Goal: Task Accomplishment & Management: Use online tool/utility

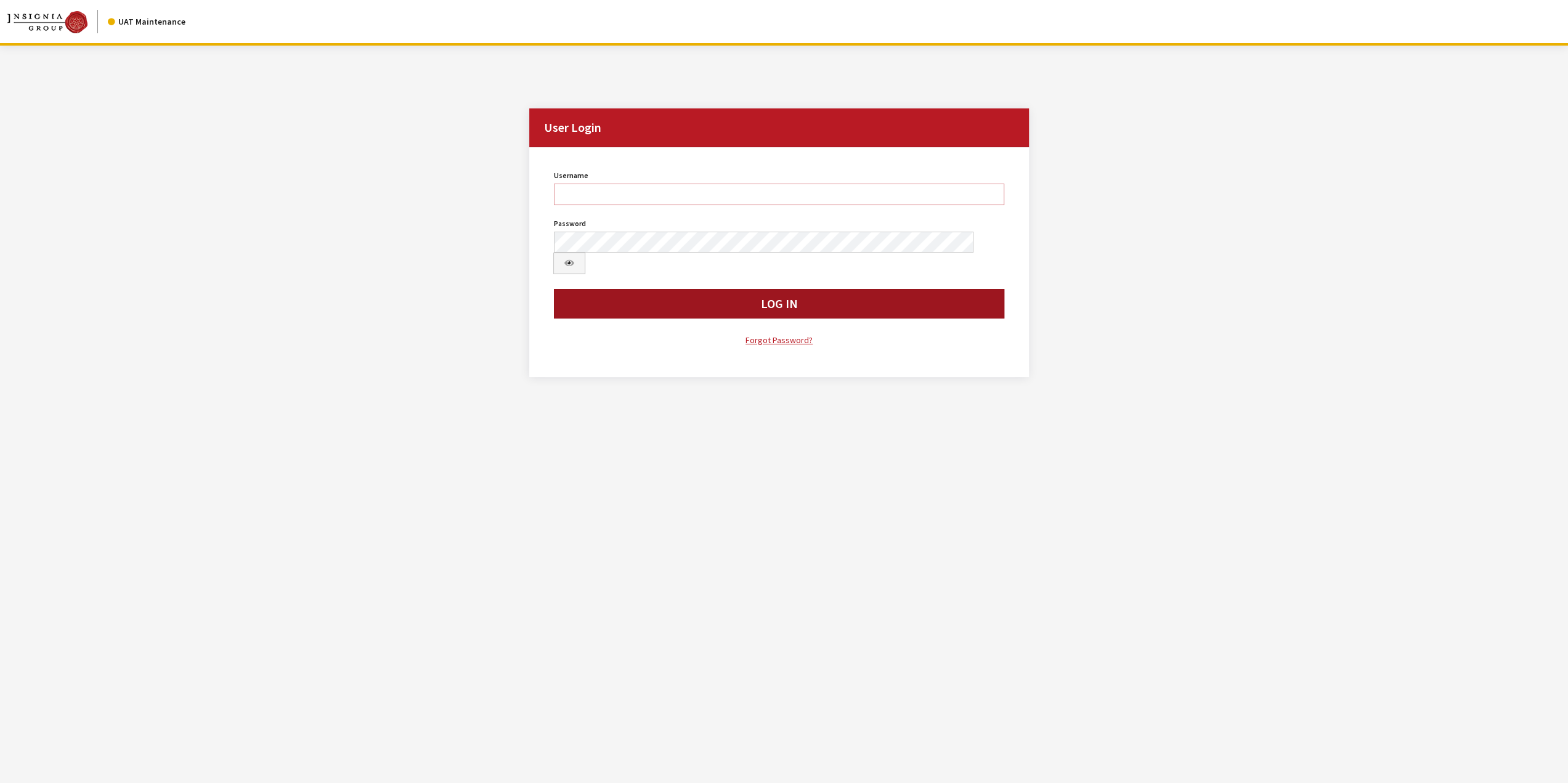
type input "jswartwout"
click at [905, 289] on button "Log In" at bounding box center [779, 303] width 450 height 29
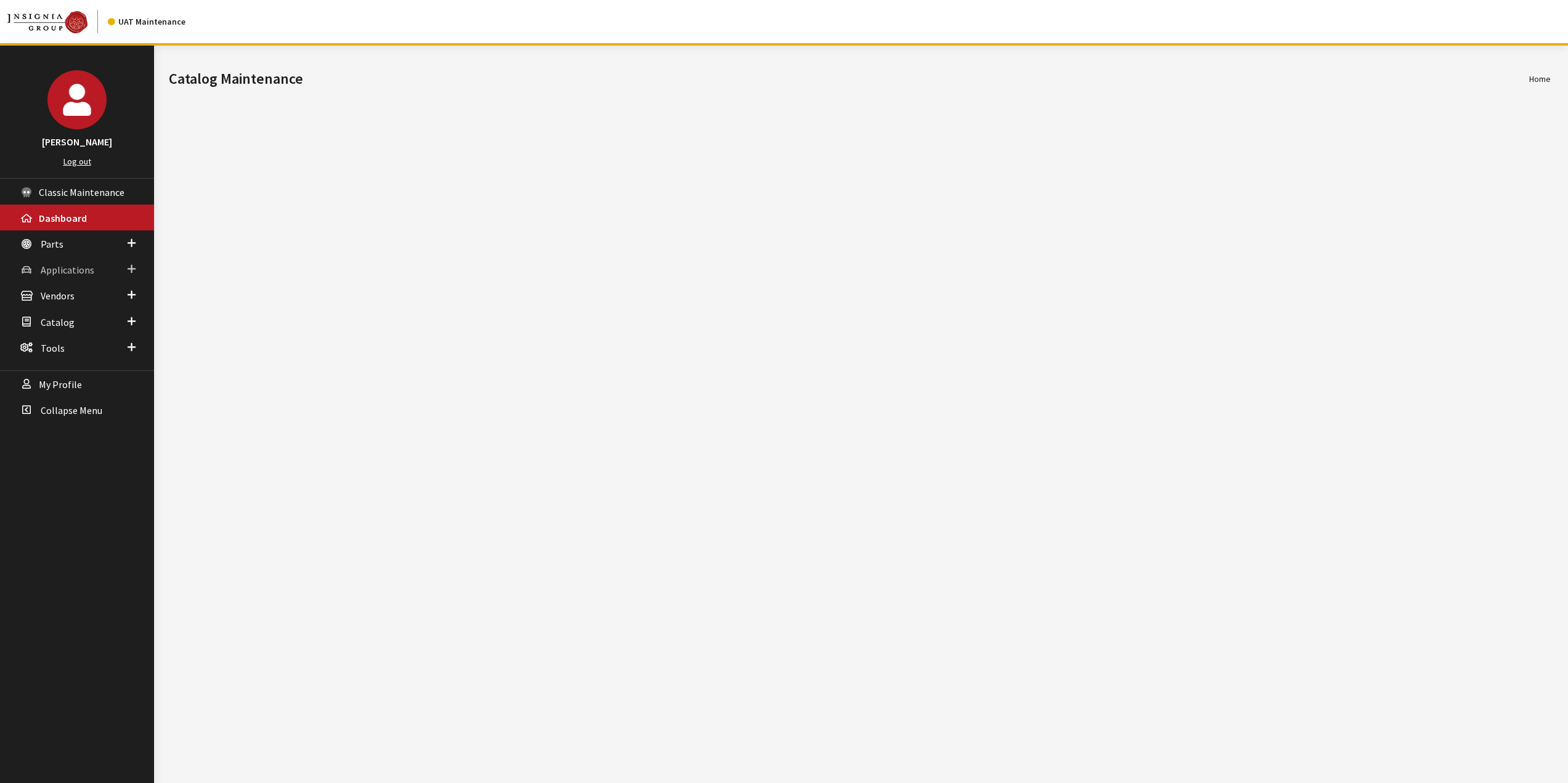
click at [80, 261] on link "Applications" at bounding box center [77, 269] width 154 height 26
click at [71, 311] on link "Application Search" at bounding box center [77, 317] width 154 height 23
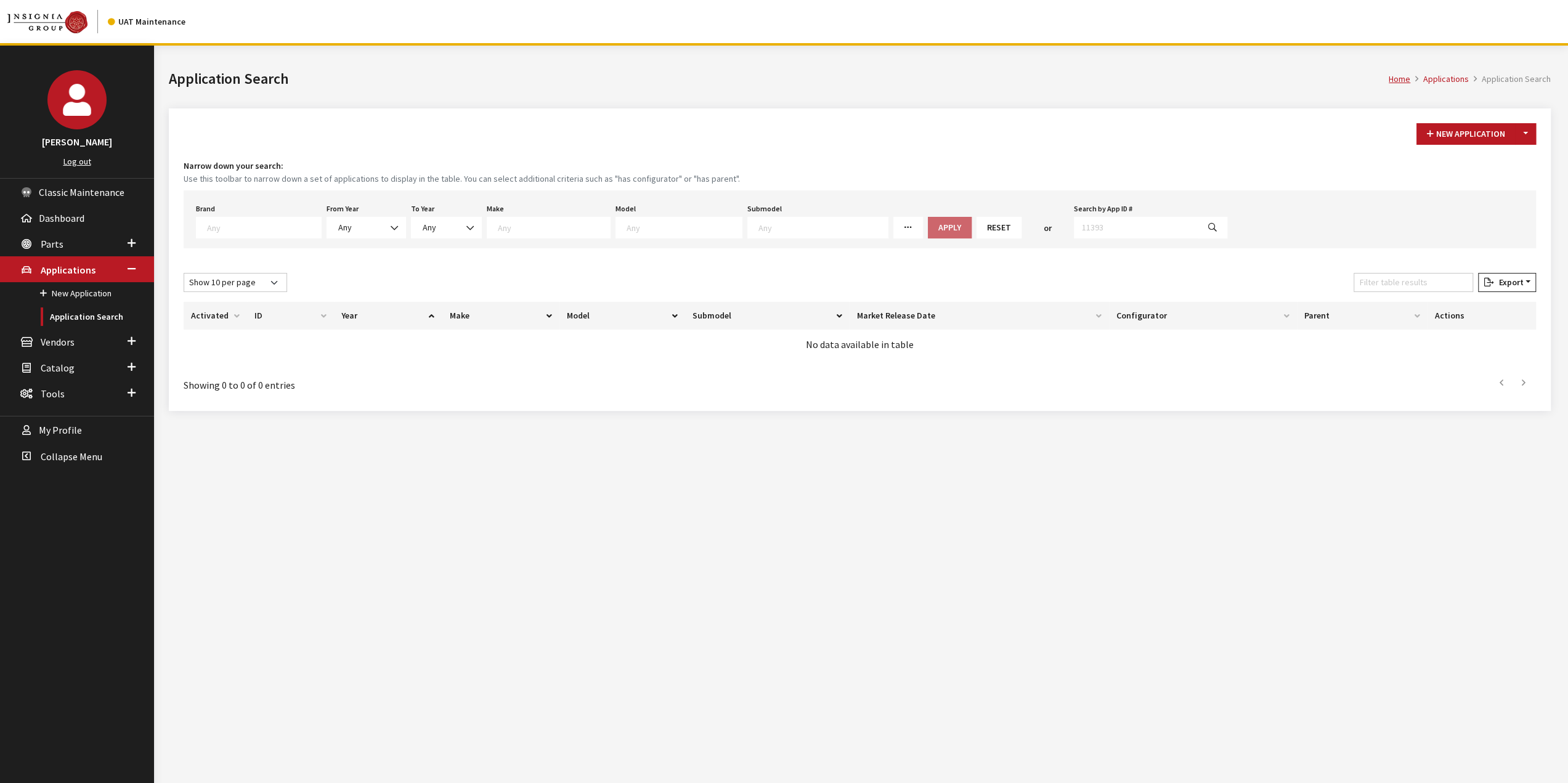
click at [231, 231] on span at bounding box center [259, 227] width 126 height 21
select select "11"
select select
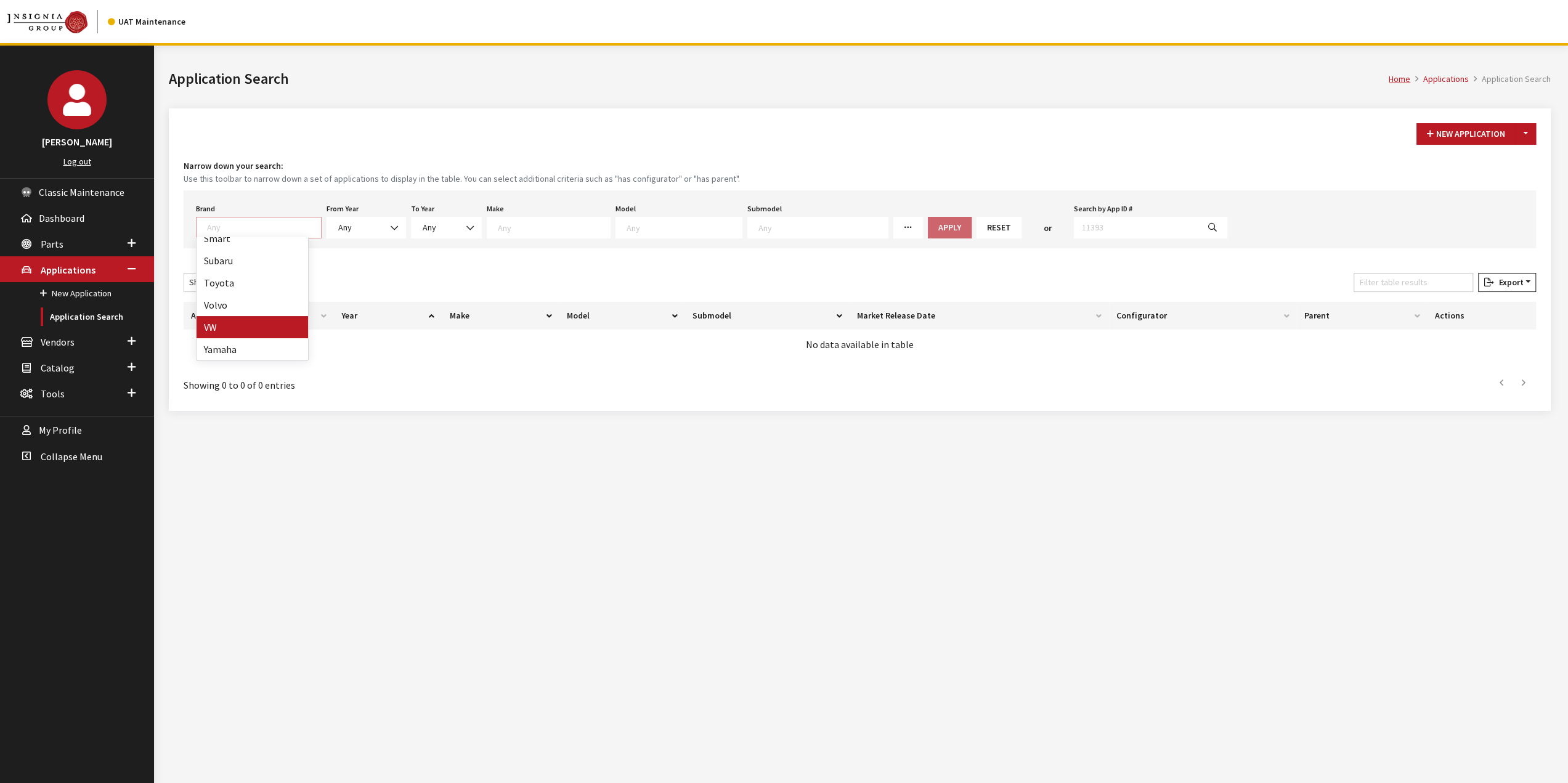
select select
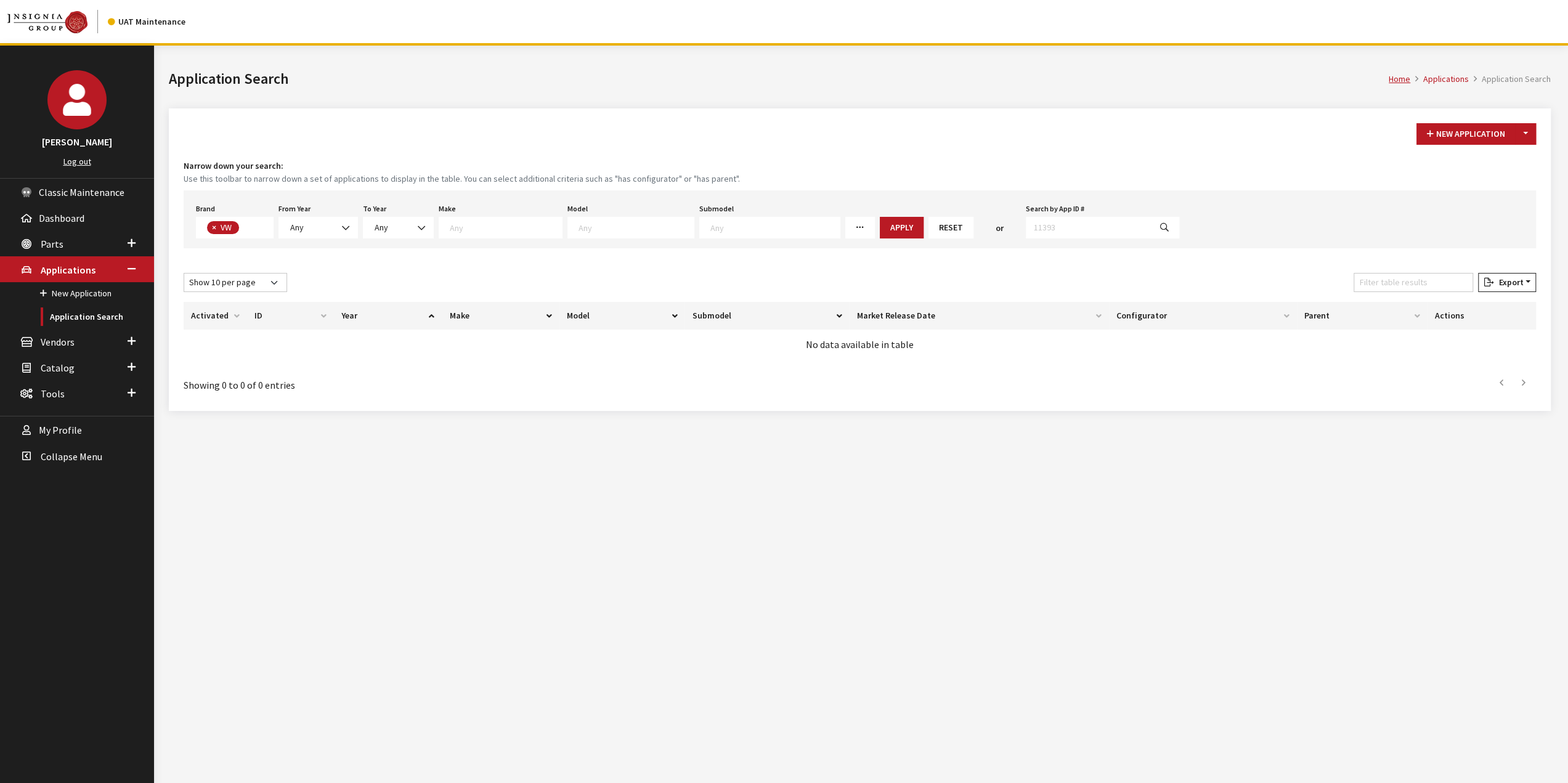
scroll to position [339, 0]
click at [332, 225] on span "Any" at bounding box center [318, 227] width 63 height 13
drag, startPoint x: 318, startPoint y: 284, endPoint x: 463, endPoint y: 215, distance: 160.6
select select "2026"
select select
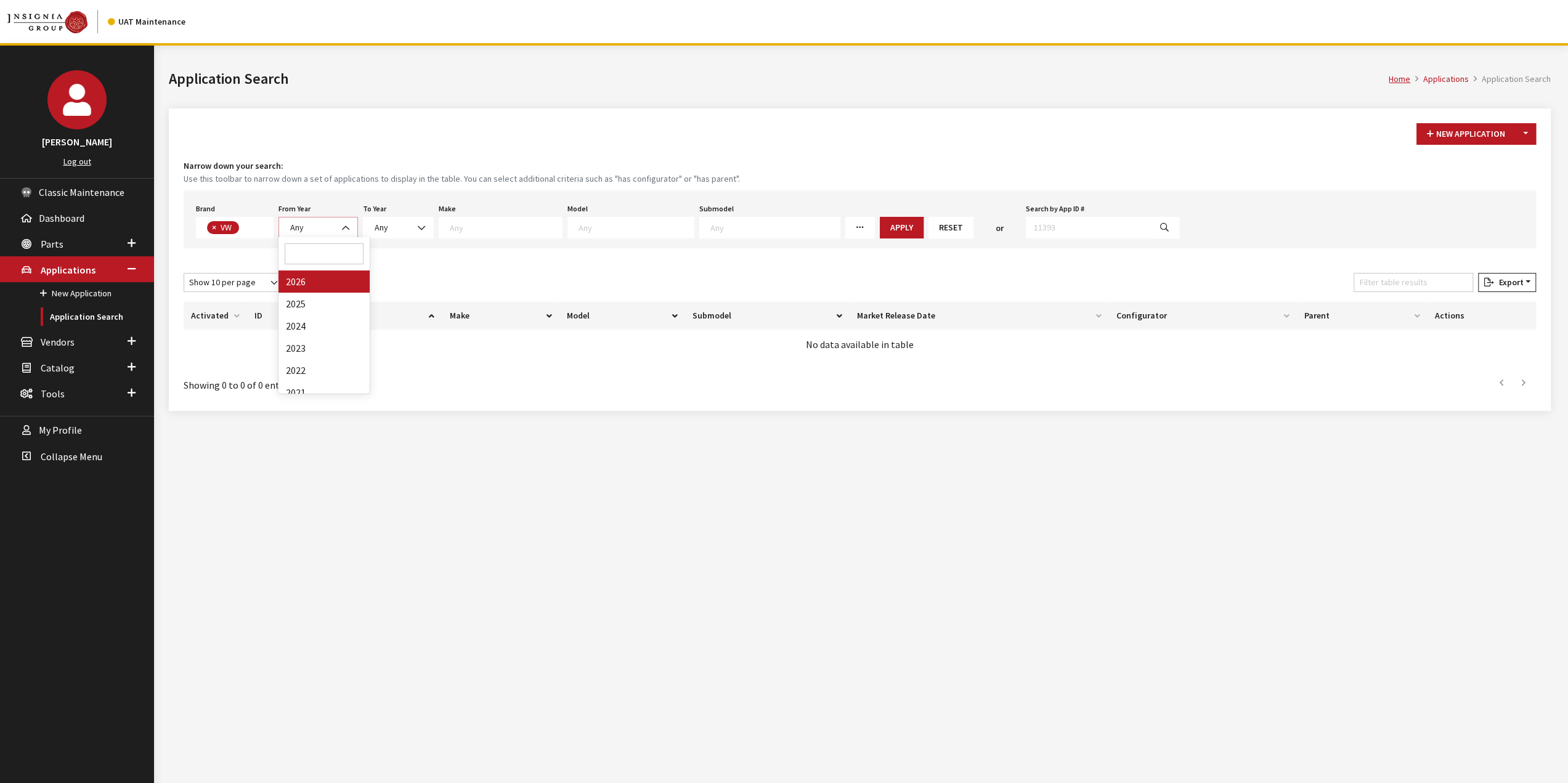
select select
drag, startPoint x: 438, startPoint y: 225, endPoint x: 491, endPoint y: 231, distance: 53.3
click at [446, 228] on span at bounding box center [446, 228] width 21 height 21
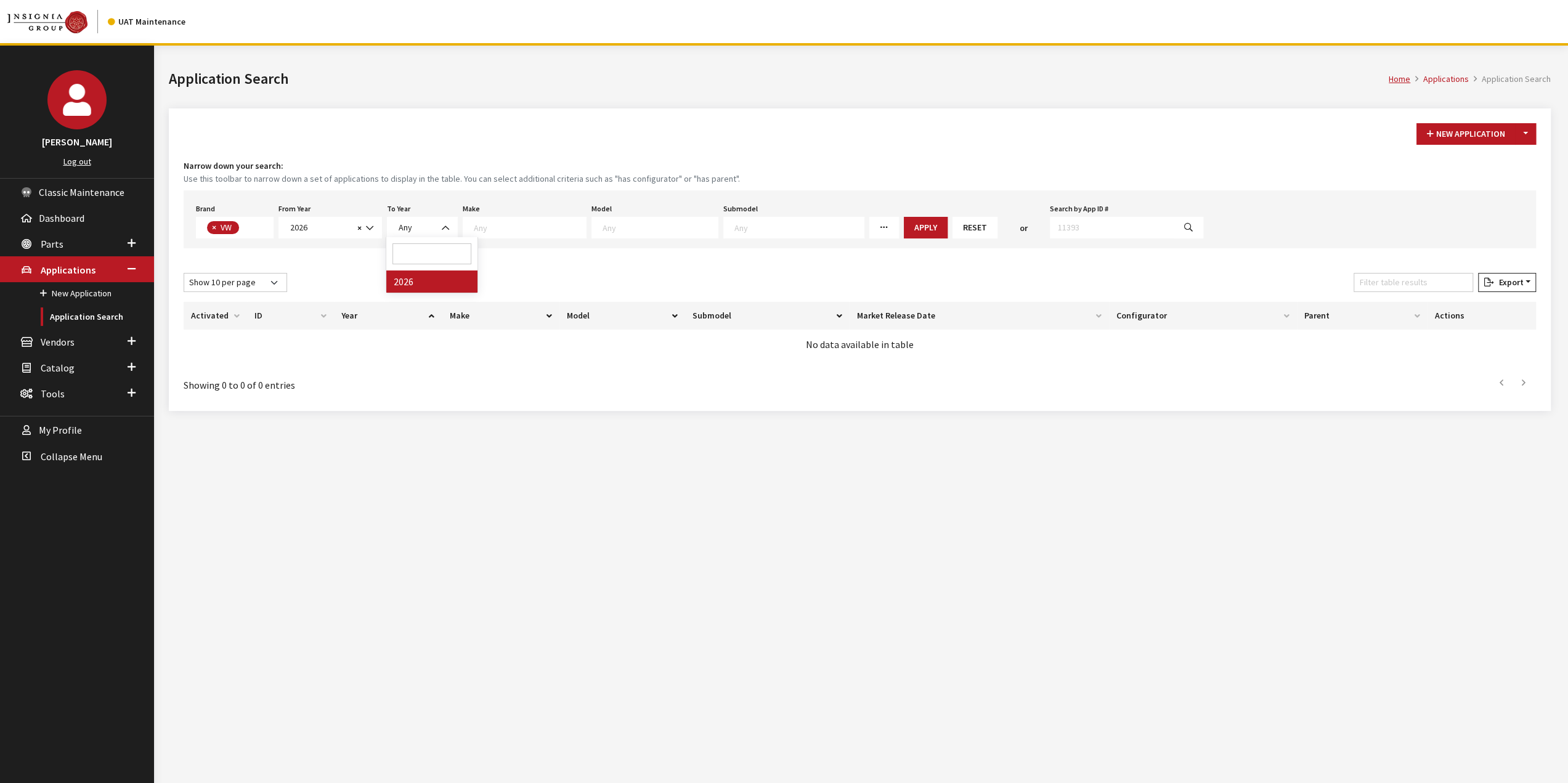
click at [542, 231] on textarea "Search" at bounding box center [530, 227] width 112 height 11
drag, startPoint x: 782, startPoint y: 178, endPoint x: 886, endPoint y: 192, distance: 104.9
click at [787, 178] on small "Use this toolbar to narrow down a set of applications to display in the table. …" at bounding box center [860, 179] width 1352 height 13
click at [904, 231] on button "Apply" at bounding box center [925, 227] width 44 height 21
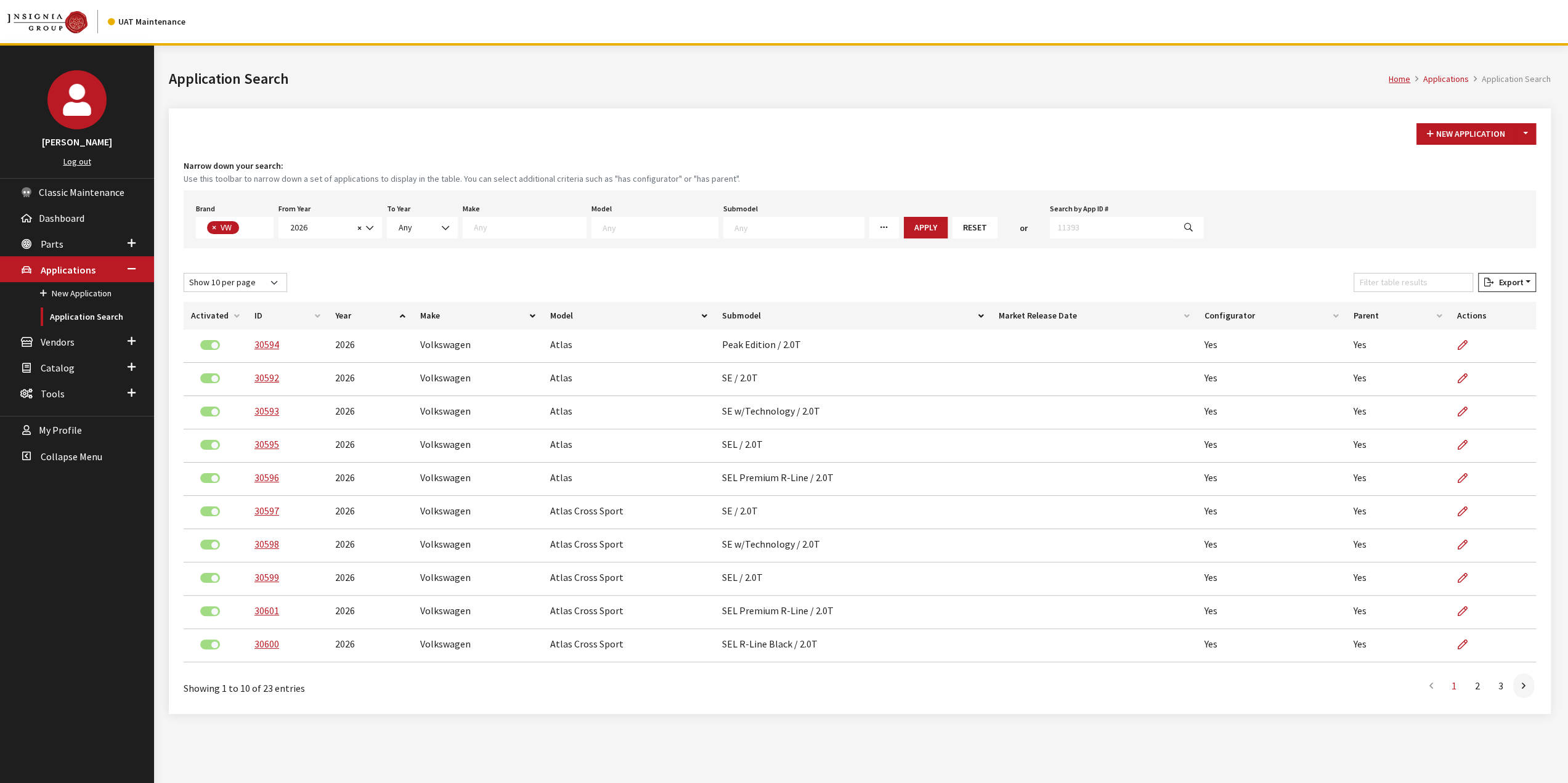
click at [1221, 311] on th "Configurator" at bounding box center [1271, 315] width 149 height 28
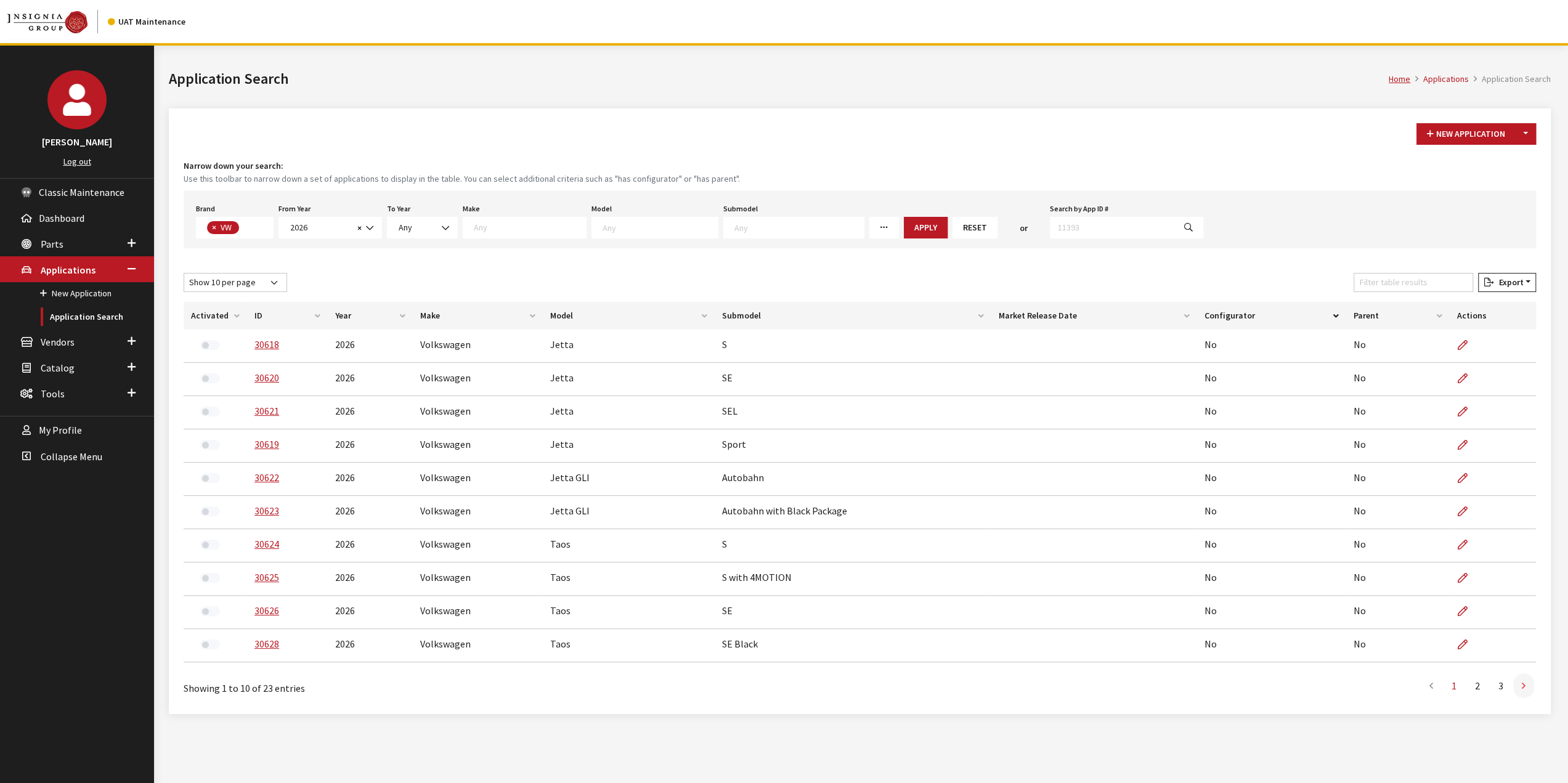
click at [1519, 692] on link at bounding box center [1524, 685] width 21 height 25
click at [1428, 689] on link at bounding box center [1431, 685] width 21 height 25
